Goal: Information Seeking & Learning: Check status

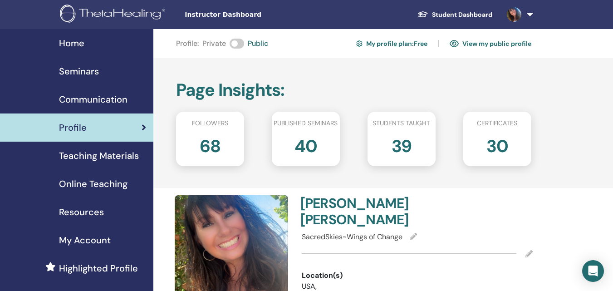
click at [524, 18] on link at bounding box center [518, 14] width 37 height 29
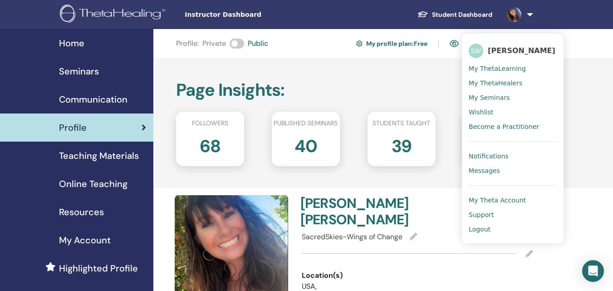
click at [492, 156] on span "Notifications" at bounding box center [489, 156] width 40 height 8
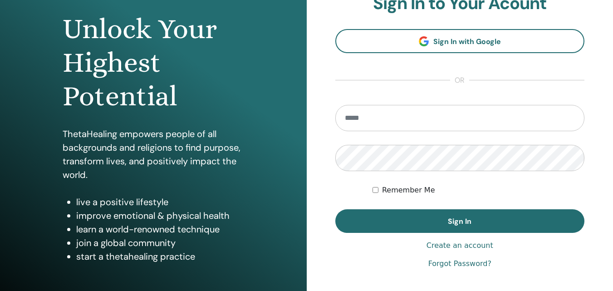
scroll to position [87, 0]
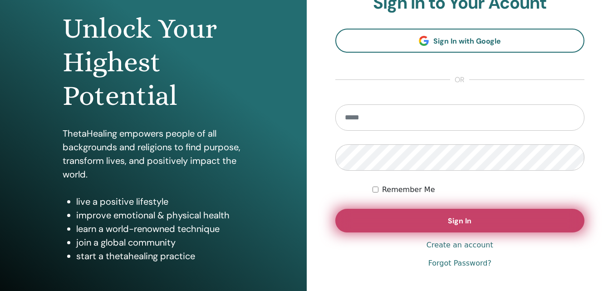
type input "**********"
click at [452, 220] on span "Sign In" at bounding box center [460, 221] width 24 height 10
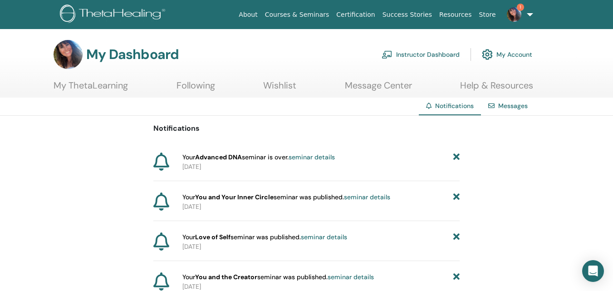
click at [517, 9] on span "1" at bounding box center [520, 7] width 7 height 7
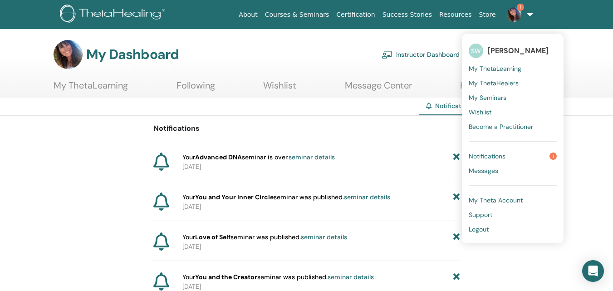
click at [494, 157] on span "Notifications" at bounding box center [487, 156] width 37 height 8
